Goal: Task Accomplishment & Management: Manage account settings

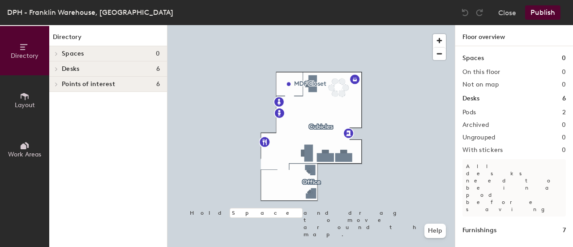
click at [23, 101] on span "Layout" at bounding box center [25, 105] width 20 height 8
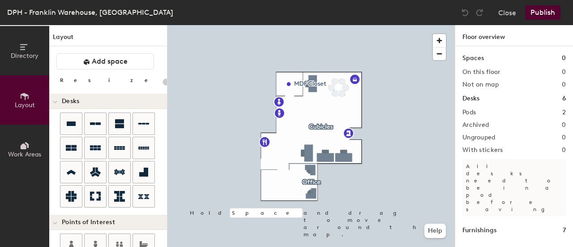
click at [16, 149] on button "Work Areas" at bounding box center [24, 148] width 49 height 49
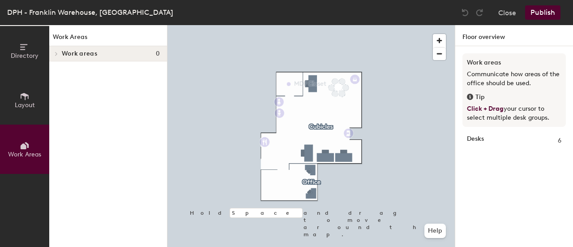
click at [23, 49] on icon at bounding box center [23, 47] width 7 height 6
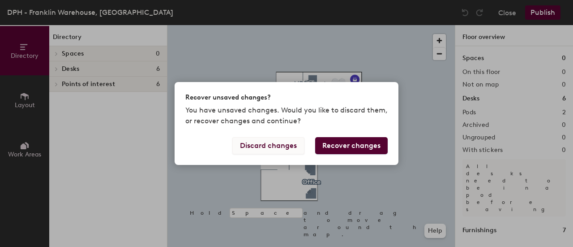
click at [269, 146] on button "Discard changes" at bounding box center [268, 145] width 72 height 17
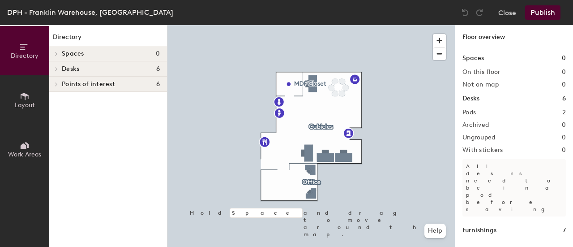
click at [474, 100] on h1 "Desks" at bounding box center [470, 99] width 17 height 10
click at [468, 100] on h1 "Desks" at bounding box center [470, 99] width 17 height 10
click at [69, 69] on span "Desks" at bounding box center [70, 68] width 17 height 7
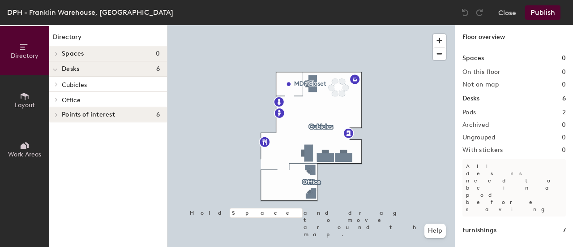
click at [68, 97] on span "Office" at bounding box center [71, 100] width 19 height 8
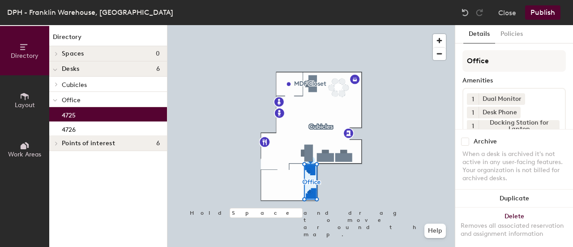
click at [69, 111] on p "4725" at bounding box center [69, 114] width 14 height 10
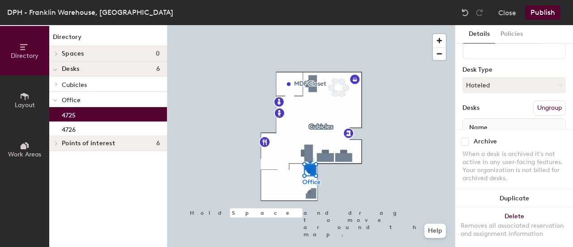
scroll to position [107, 0]
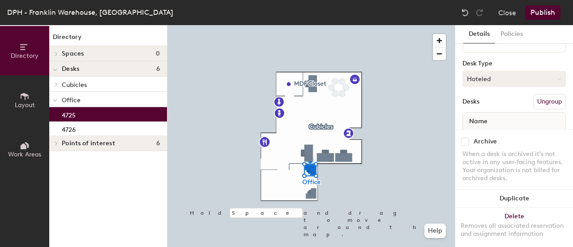
click at [481, 80] on button "Hoteled" at bounding box center [513, 79] width 103 height 16
click at [473, 132] on div "Hoteled" at bounding box center [507, 133] width 89 height 13
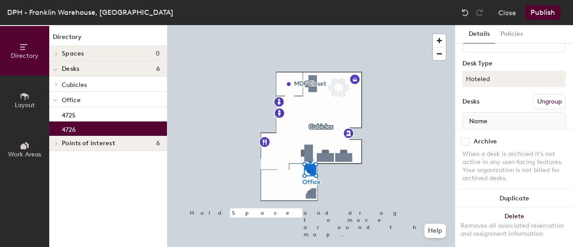
click at [89, 126] on div "4726" at bounding box center [108, 128] width 118 height 14
click at [479, 79] on button "Hoteled" at bounding box center [513, 79] width 103 height 16
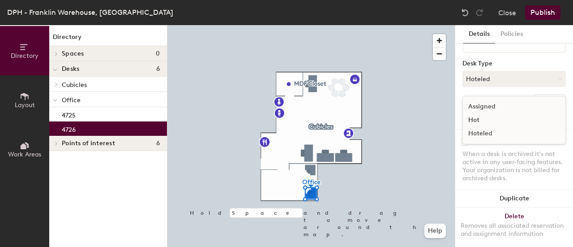
click at [476, 135] on div "Hoteled" at bounding box center [507, 133] width 89 height 13
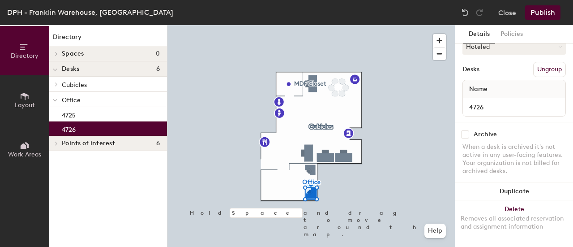
scroll to position [147, 0]
click at [539, 14] on button "Publish" at bounding box center [542, 12] width 35 height 14
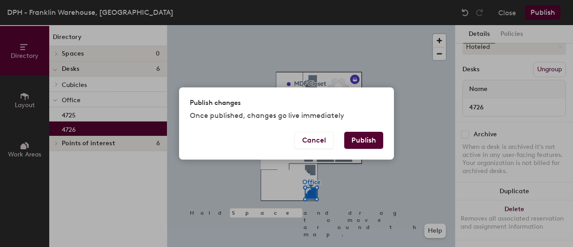
click at [365, 141] on button "Publish" at bounding box center [363, 140] width 39 height 17
